Goal: Check status: Check status

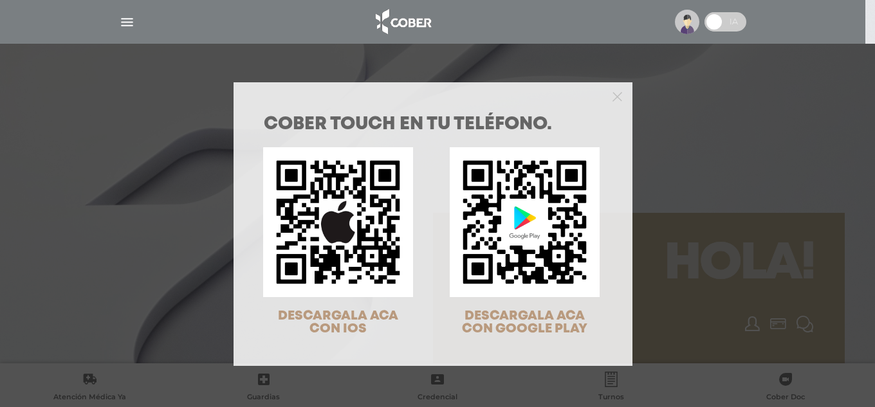
click at [619, 91] on div at bounding box center [433, 95] width 399 height 26
click at [613, 93] on icon "Close" at bounding box center [618, 97] width 10 height 10
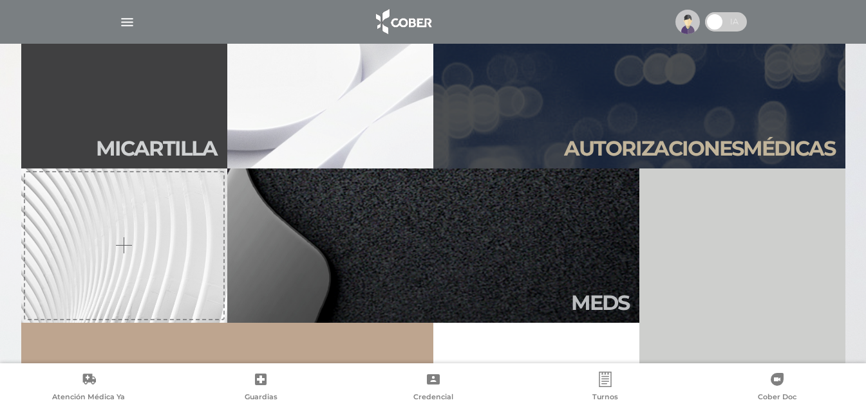
scroll to position [386, 0]
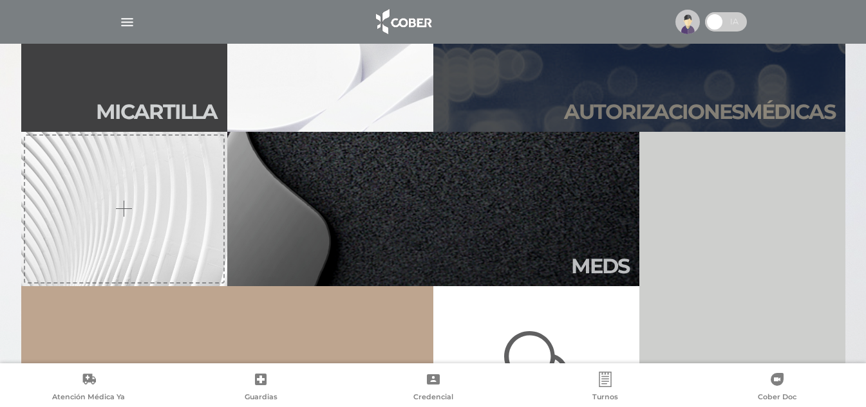
click at [660, 109] on h2 "Autori zaciones médicas" at bounding box center [699, 112] width 271 height 24
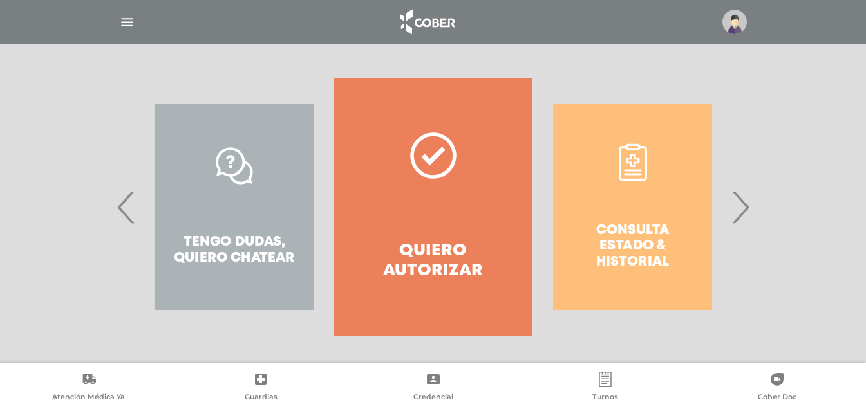
scroll to position [239, 0]
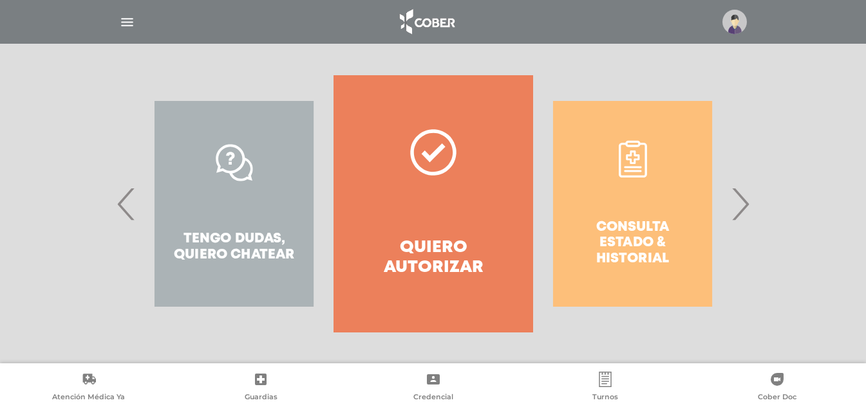
click at [738, 207] on span "›" at bounding box center [739, 204] width 25 height 70
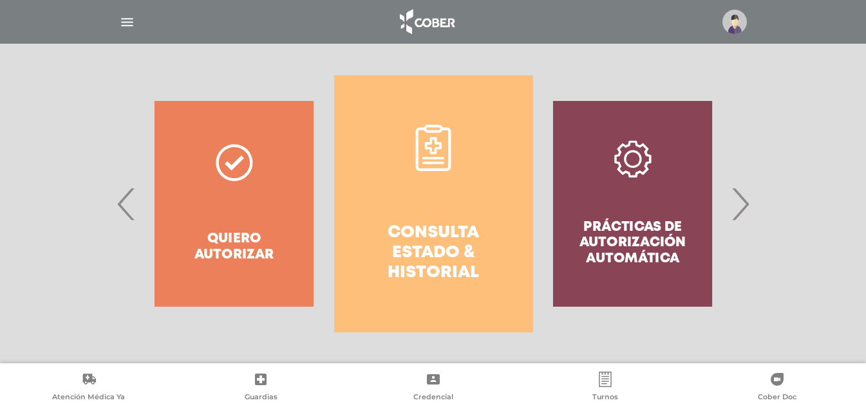
click at [441, 213] on link "Consulta estado & historial" at bounding box center [433, 203] width 199 height 257
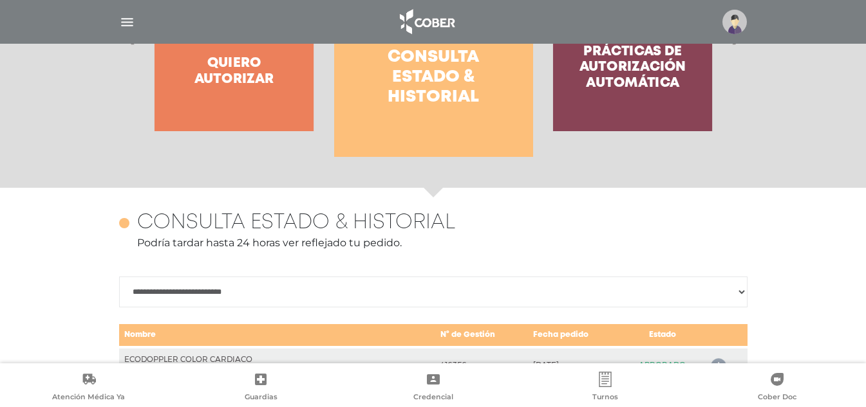
scroll to position [443, 0]
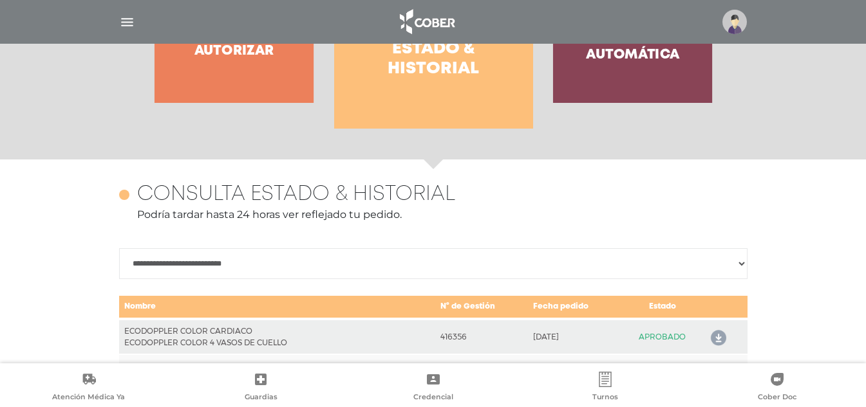
click at [472, 263] on select "**********" at bounding box center [433, 263] width 628 height 31
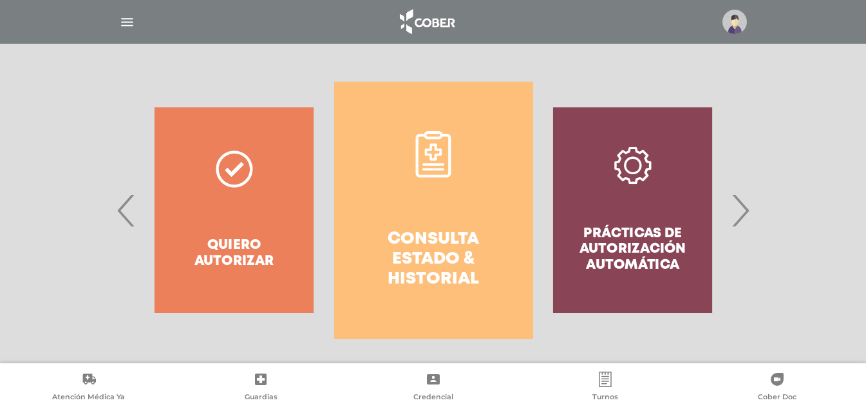
scroll to position [185, 0]
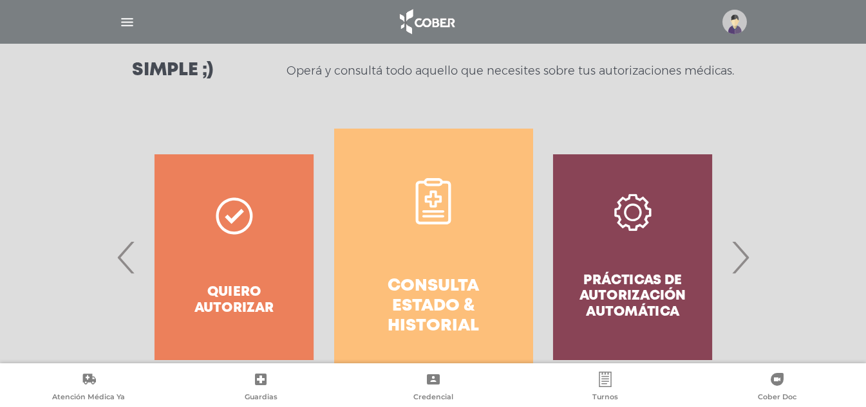
click at [737, 25] on img at bounding box center [734, 22] width 24 height 24
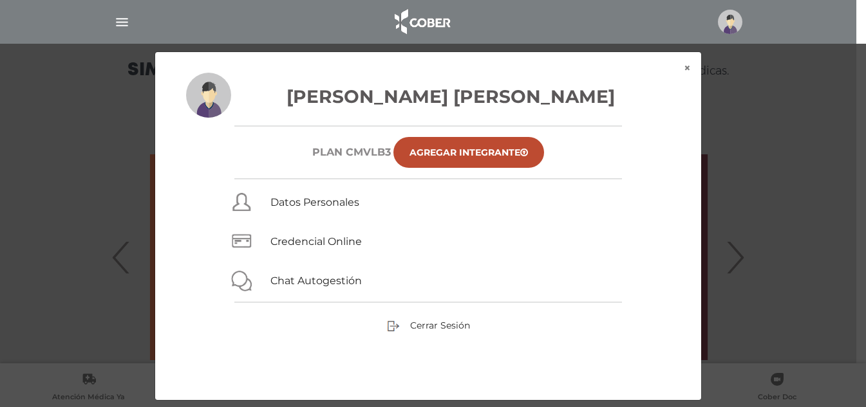
click at [852, 158] on div at bounding box center [433, 247] width 866 height 407
